Goal: Go to known website: Go to known website

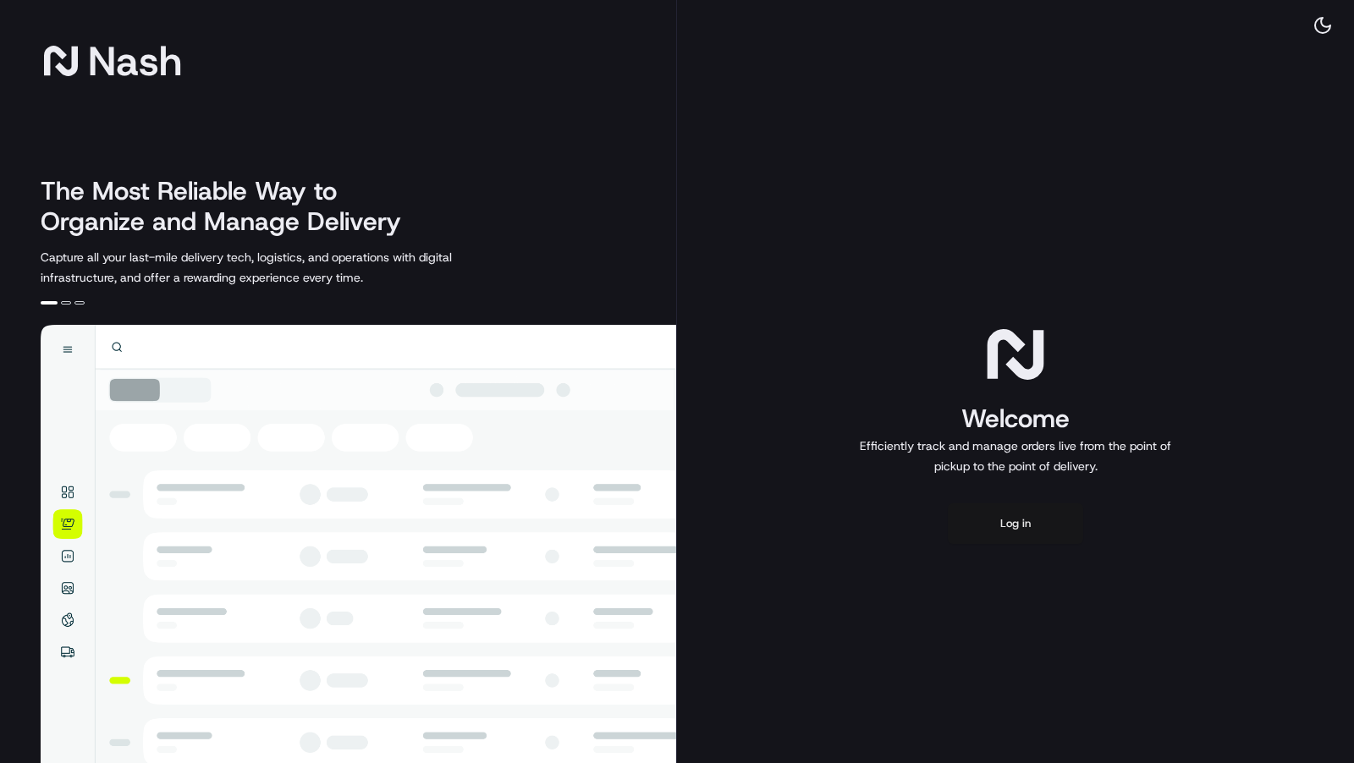
click at [1036, 531] on button "Log in" at bounding box center [1015, 523] width 135 height 41
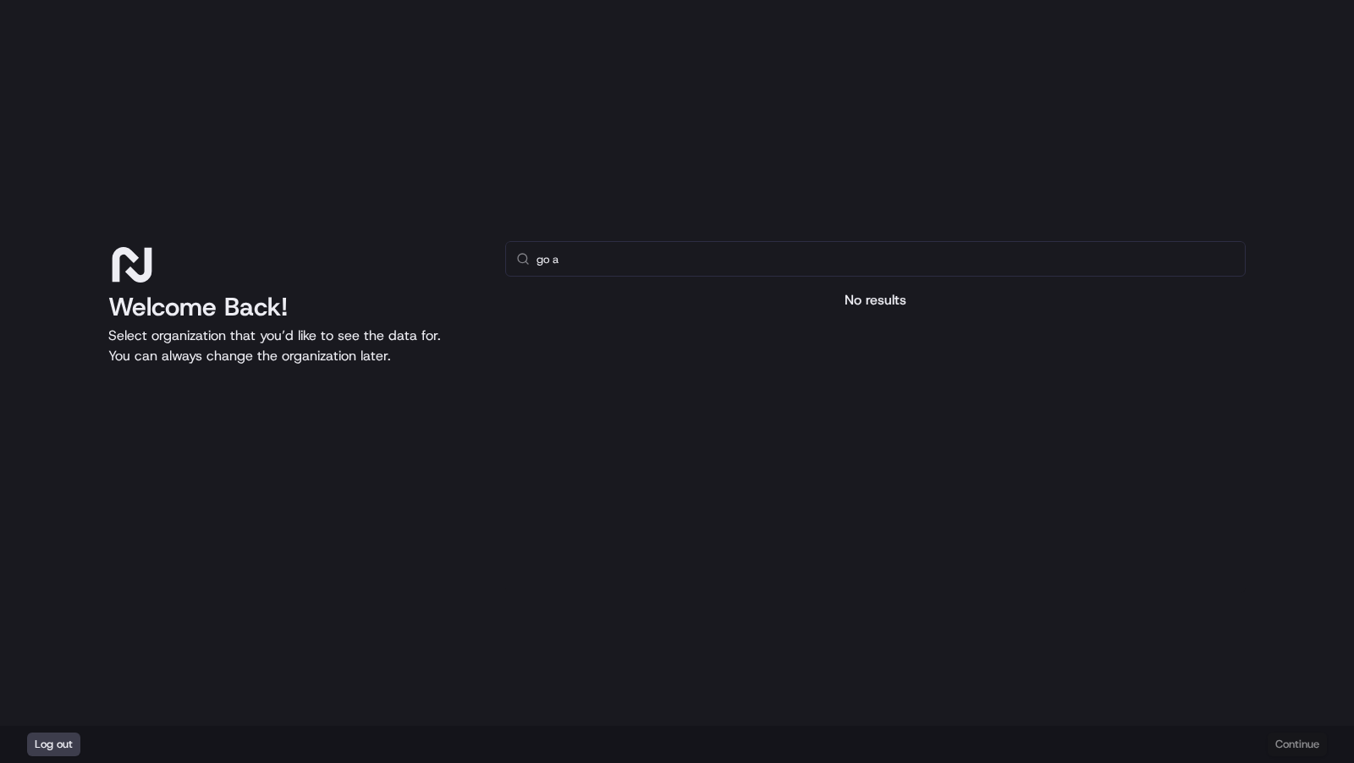
type input "go ac"
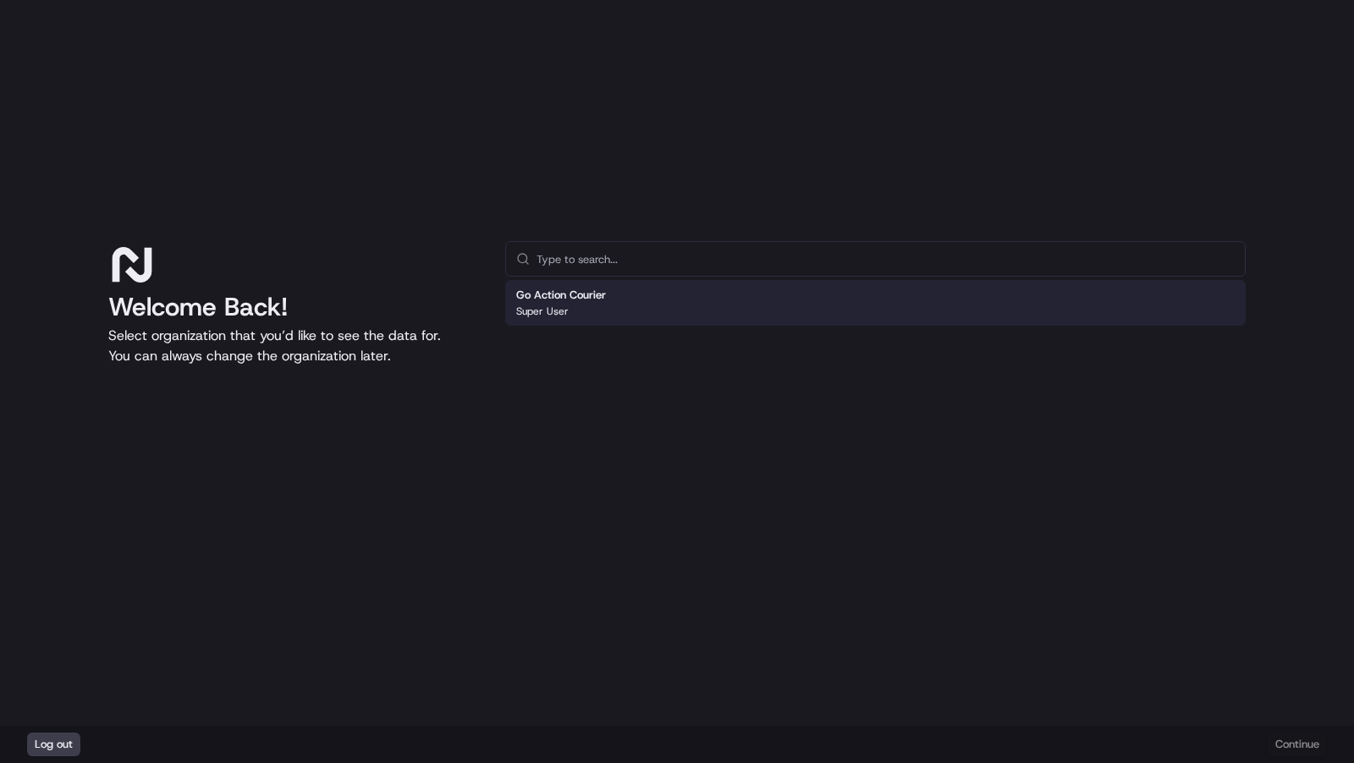
click at [774, 296] on div "Go Action Courier Super User" at bounding box center [875, 303] width 740 height 46
click at [1281, 746] on button "Continue" at bounding box center [1297, 745] width 59 height 24
